Goal: Find specific page/section: Find specific page/section

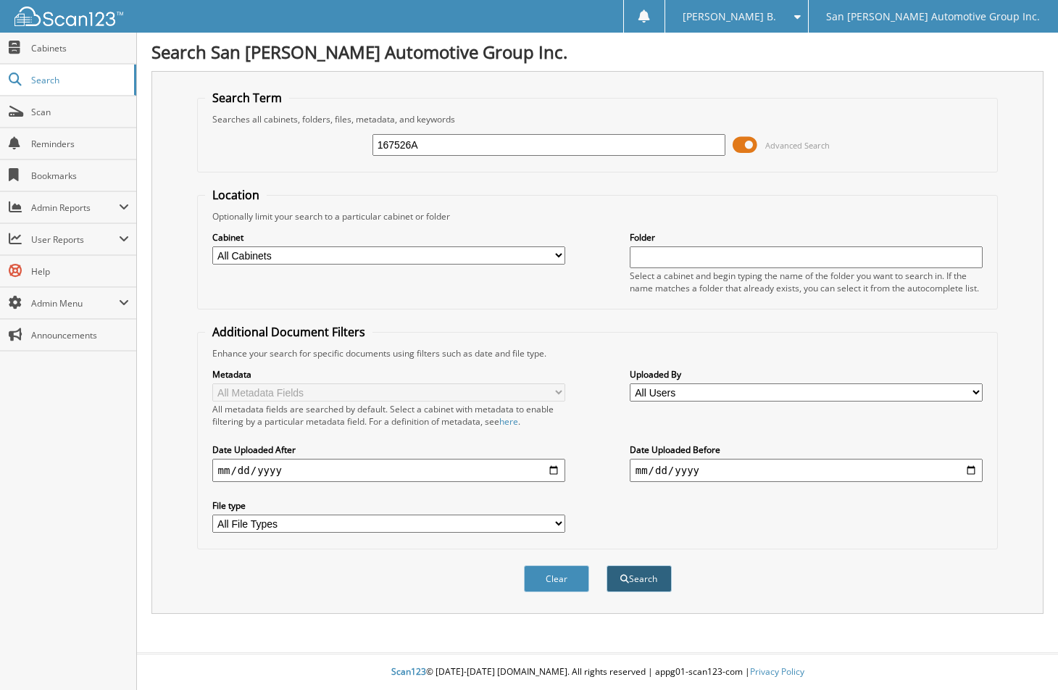
type input "167526A"
click at [619, 570] on button "Search" at bounding box center [638, 578] width 65 height 27
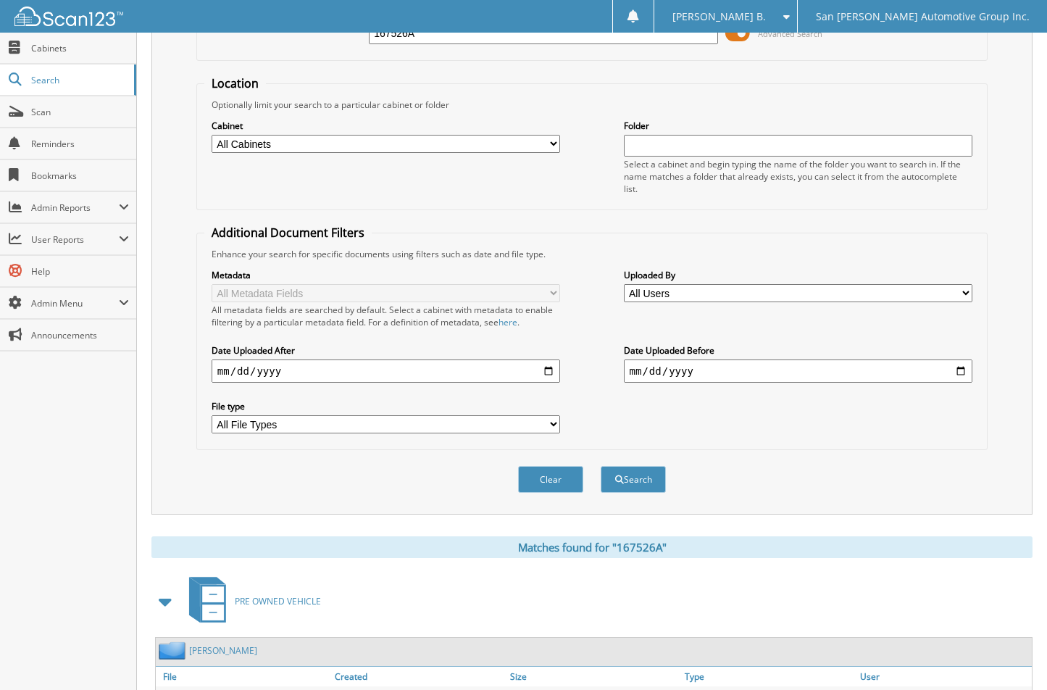
scroll to position [189, 0]
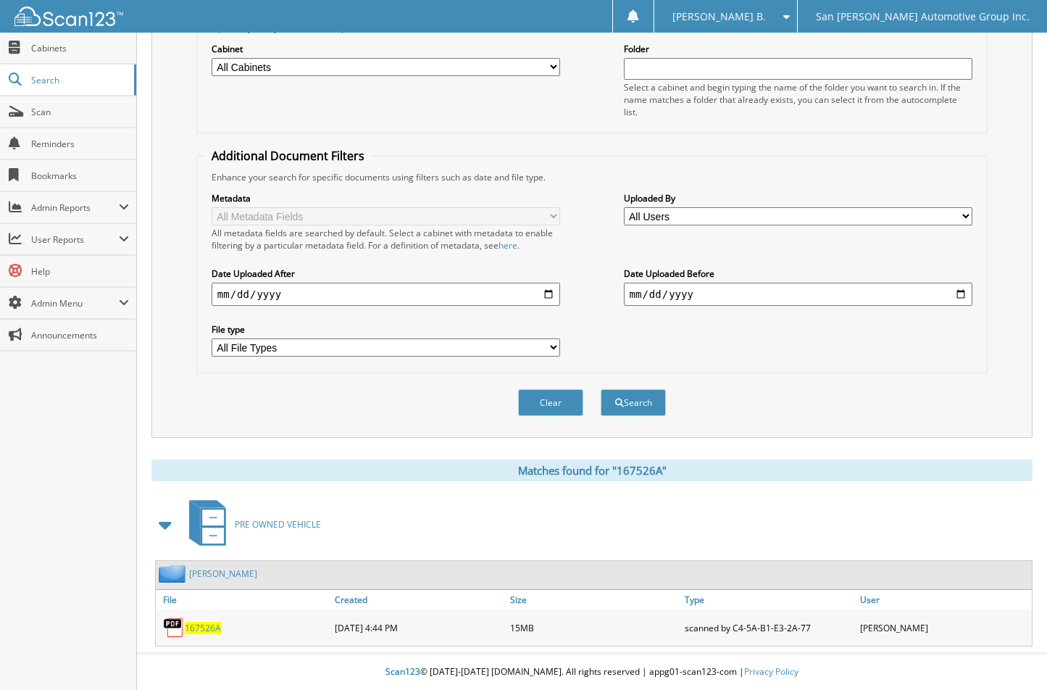
click at [193, 627] on span "167526A" at bounding box center [203, 628] width 36 height 12
click at [541, 393] on button "Clear" at bounding box center [550, 402] width 65 height 27
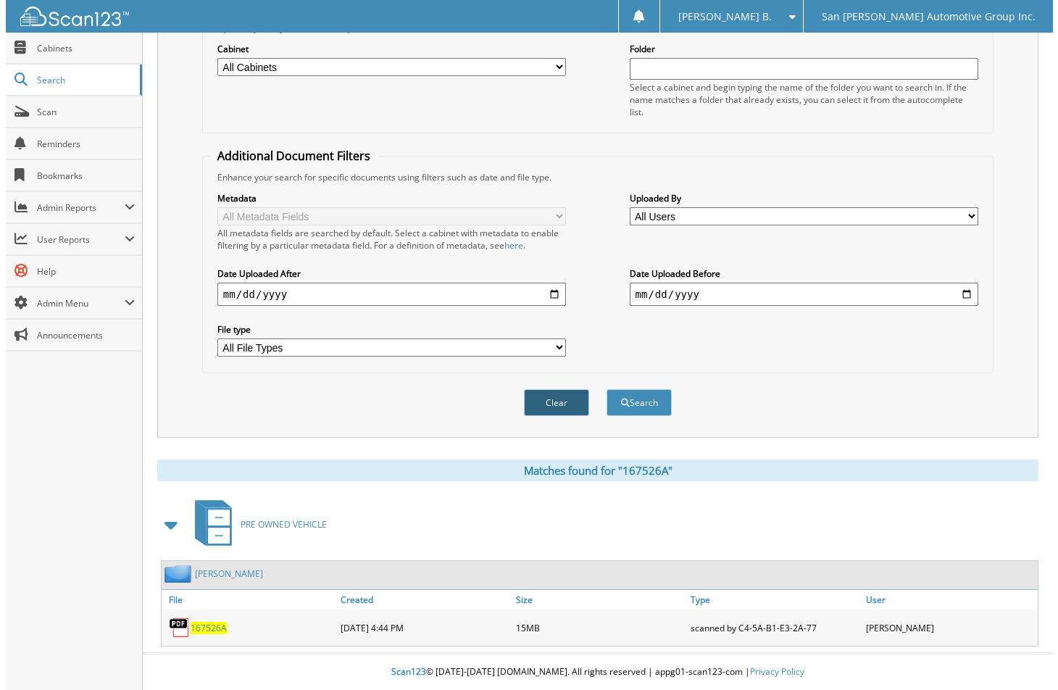
scroll to position [0, 0]
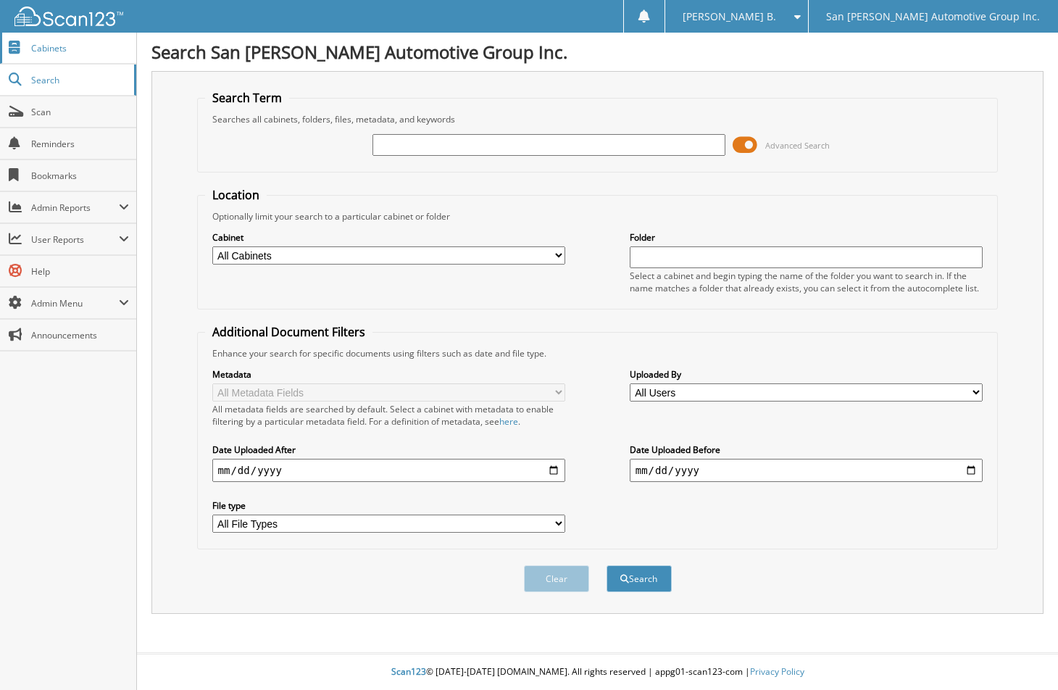
click at [37, 38] on link "Cabinets" at bounding box center [68, 48] width 136 height 31
